Goal: Find specific page/section: Find specific page/section

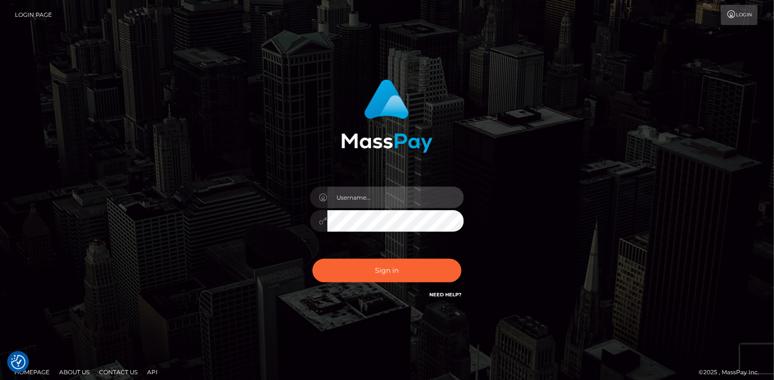
drag, startPoint x: 420, startPoint y: 201, endPoint x: 400, endPoint y: 202, distance: 20.2
click at [420, 201] on input "text" at bounding box center [395, 198] width 137 height 22
paste input "MaryJoy"
type input "MaryJoy"
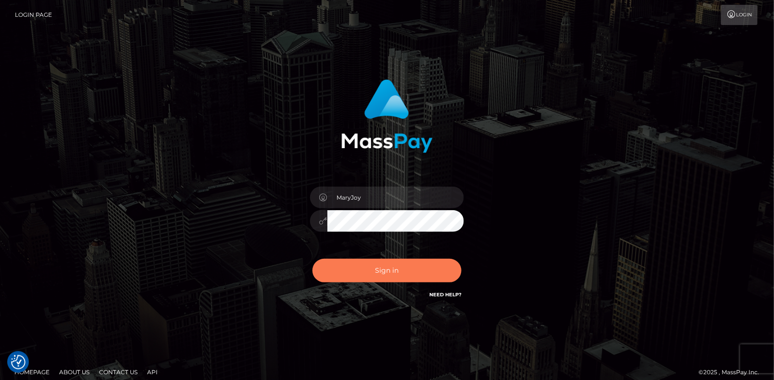
click at [399, 268] on button "Sign in" at bounding box center [387, 271] width 149 height 24
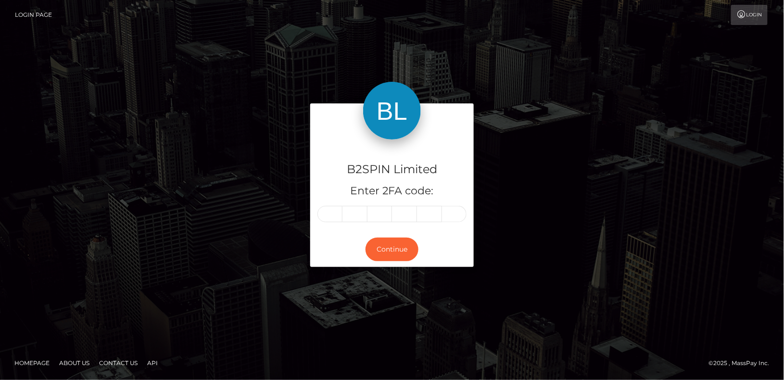
click at [328, 218] on input "text" at bounding box center [329, 214] width 25 height 16
type input "7"
type input "3"
type input "4"
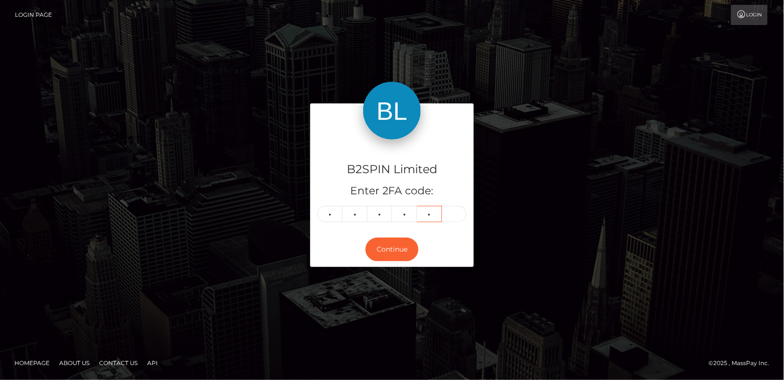
type input "4"
type input "8"
click at [379, 245] on button "Continue" at bounding box center [391, 250] width 53 height 24
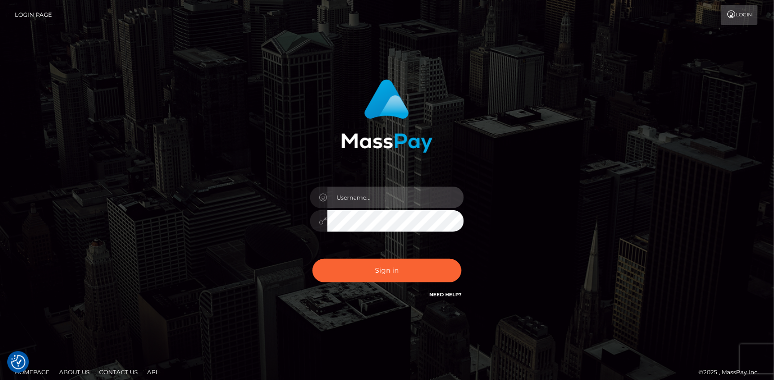
click at [368, 199] on input "text" at bounding box center [395, 198] width 137 height 22
paste input "MaryJoy"
type input "MaryJoy"
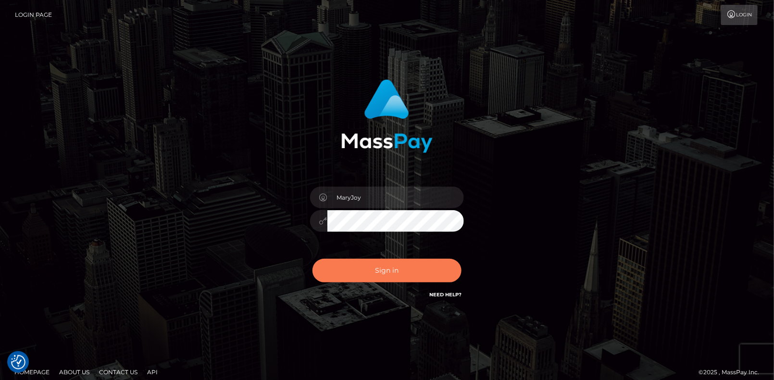
click at [389, 266] on button "Sign in" at bounding box center [387, 271] width 149 height 24
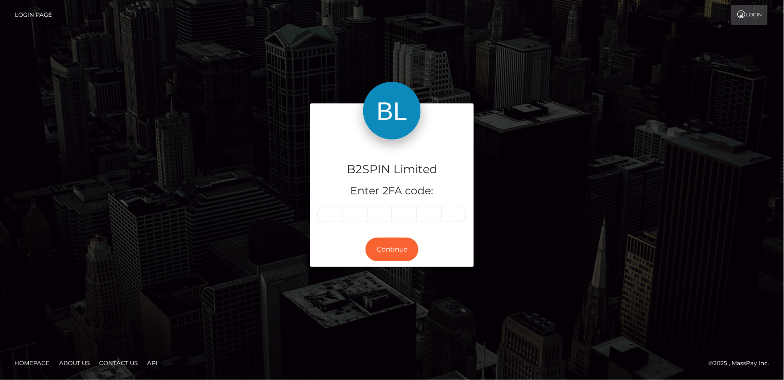
click at [333, 209] on input "text" at bounding box center [329, 214] width 25 height 16
type input "8"
type input "6"
type input "8"
type input "3"
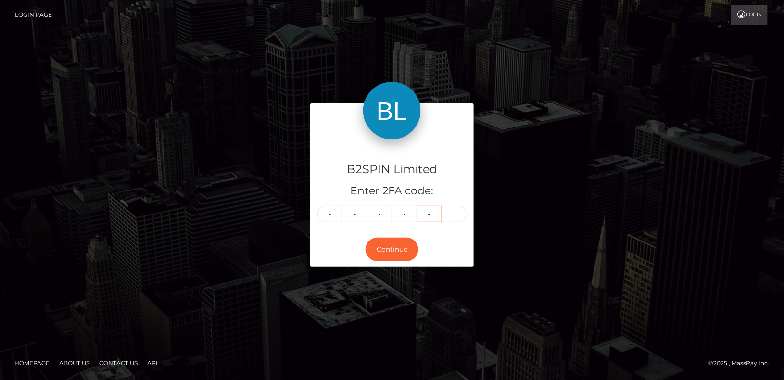
type input "3"
type input "6"
click at [393, 247] on button "Continue" at bounding box center [391, 250] width 53 height 24
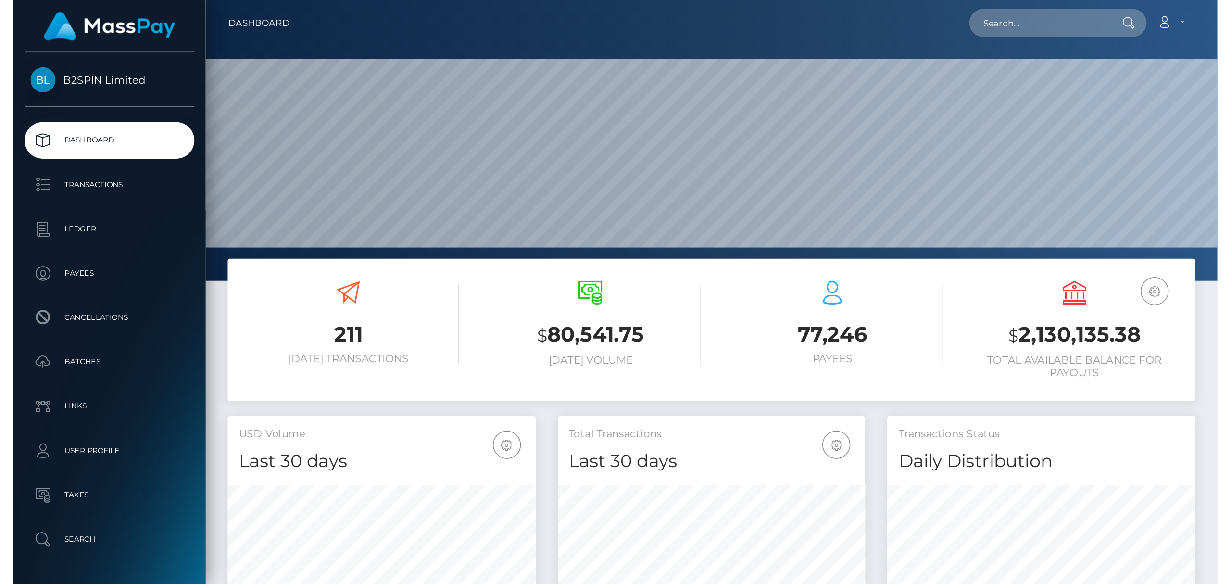
scroll to position [170, 200]
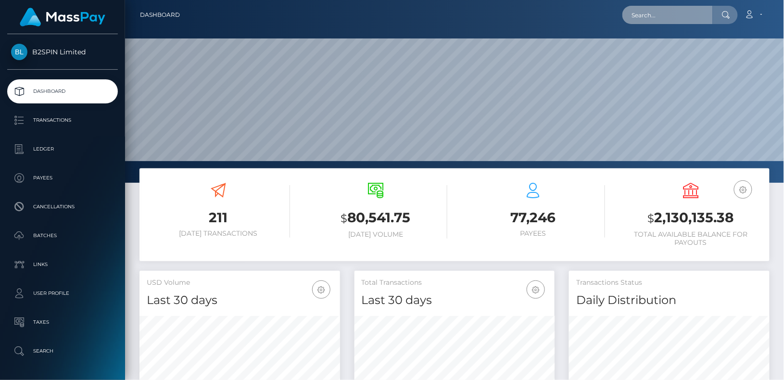
click at [656, 23] on input "text" at bounding box center [667, 15] width 90 height 18
paste input "3290187"
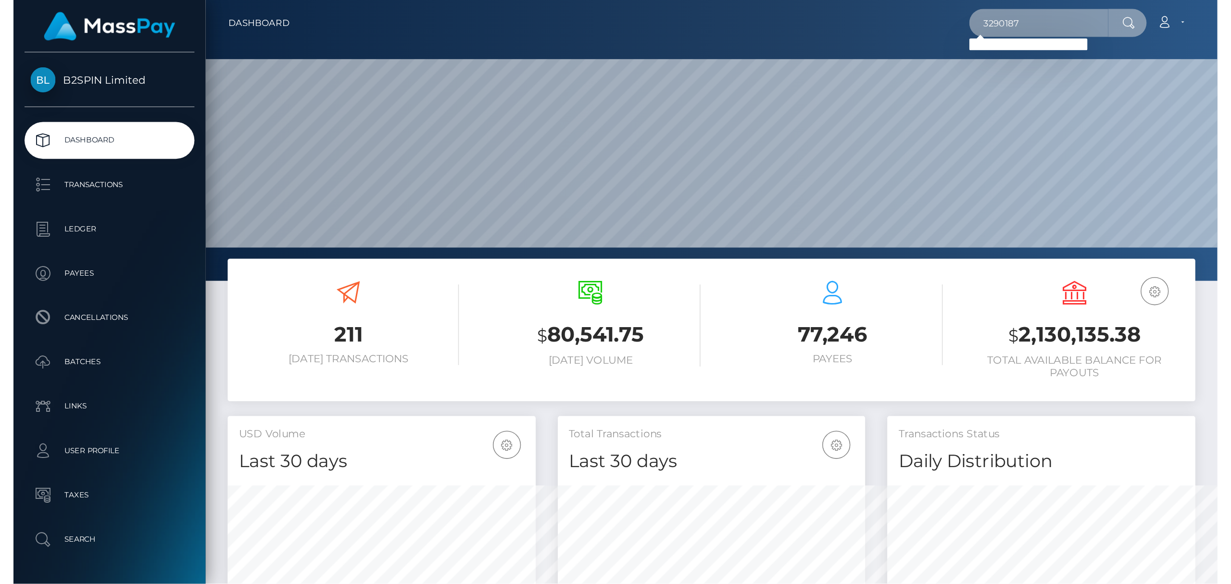
scroll to position [170, 349]
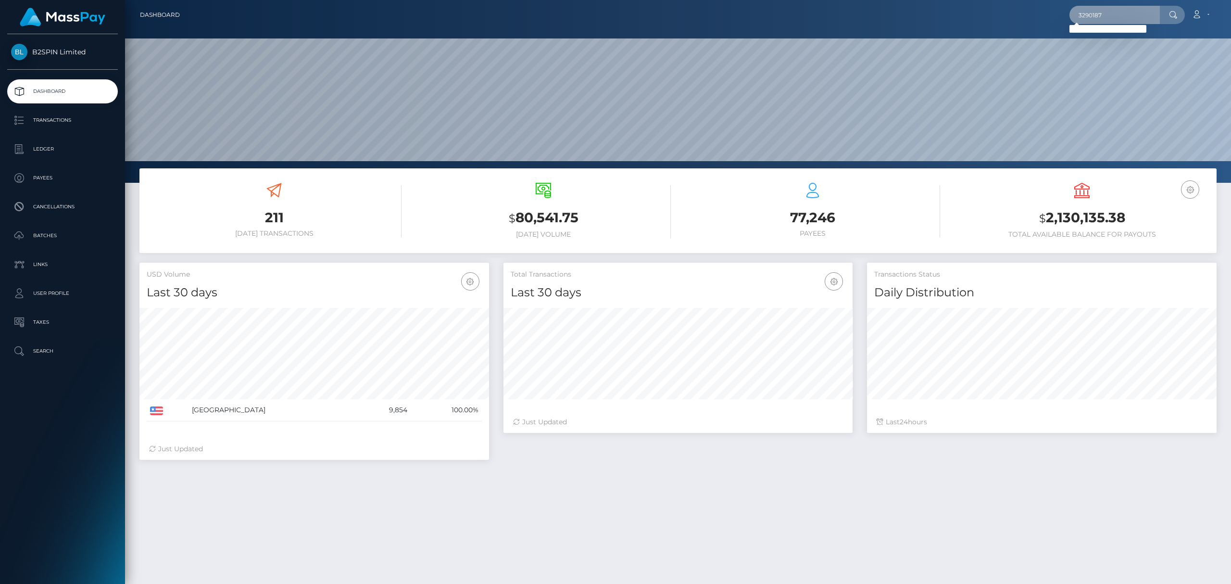
click at [783, 12] on input "3290187" at bounding box center [1114, 15] width 90 height 18
paste input "2024007522"
type input "2024007522"
drag, startPoint x: 1091, startPoint y: 33, endPoint x: 1095, endPoint y: 46, distance: 14.1
click at [783, 46] on link "DAVID JAMES RILEY" at bounding box center [1132, 50] width 126 height 18
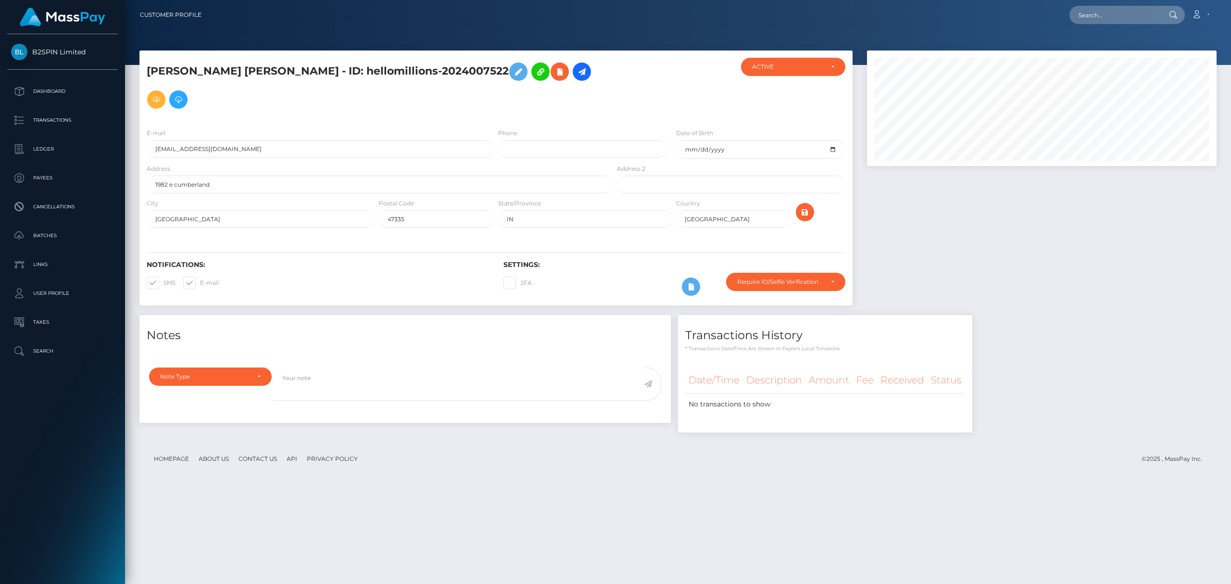
drag, startPoint x: 0, startPoint y: 0, endPoint x: 772, endPoint y: 471, distance: 904.7
click at [772, 471] on div "[PERSON_NAME] [PERSON_NAME] - ID: hellomillions-2024007522 CLOSED" at bounding box center [678, 312] width 1106 height 525
click at [1117, 18] on input "text" at bounding box center [1114, 15] width 90 height 18
paste input "3287954"
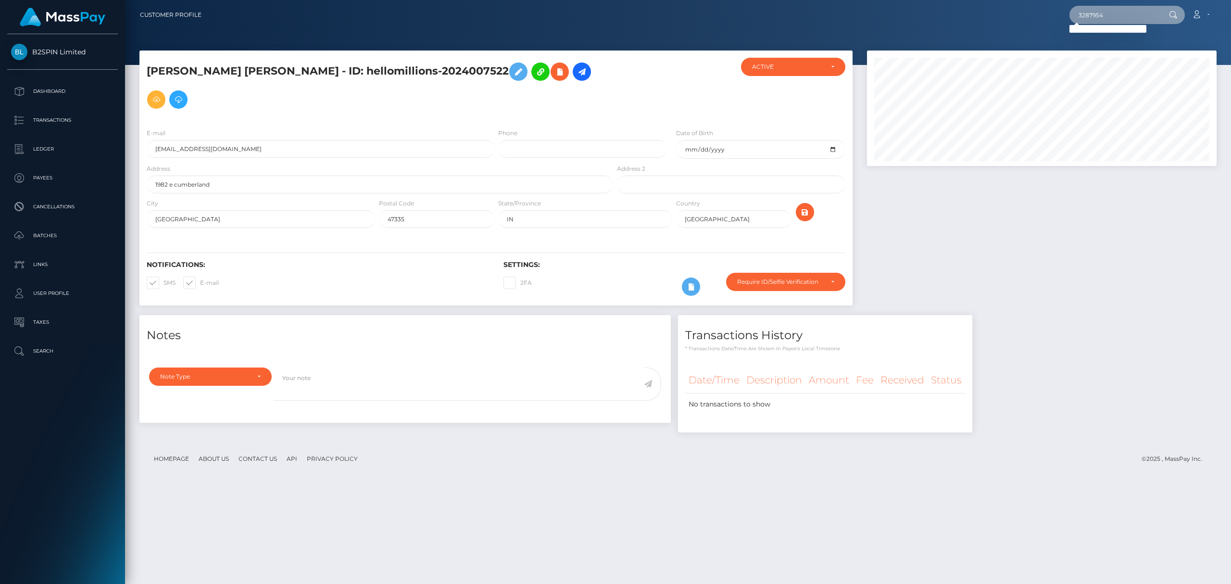
click at [1109, 16] on input "3287954" at bounding box center [1114, 15] width 90 height 18
paste input "175041909"
type input "1750419094"
click at [1122, 55] on link "MICHAELLA JESSICA WARD" at bounding box center [1132, 50] width 126 height 18
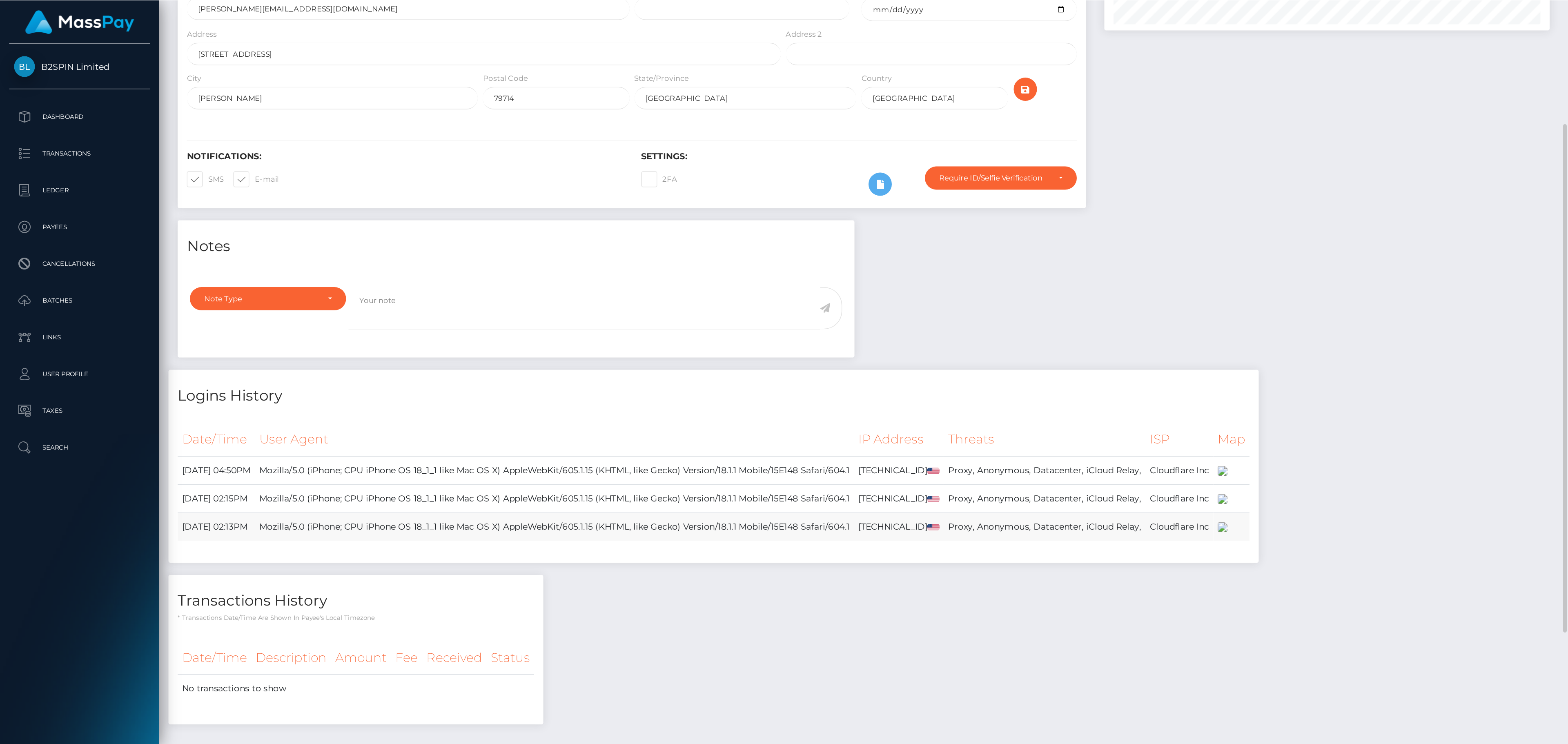
scroll to position [98, 470]
